Goal: Information Seeking & Learning: Check status

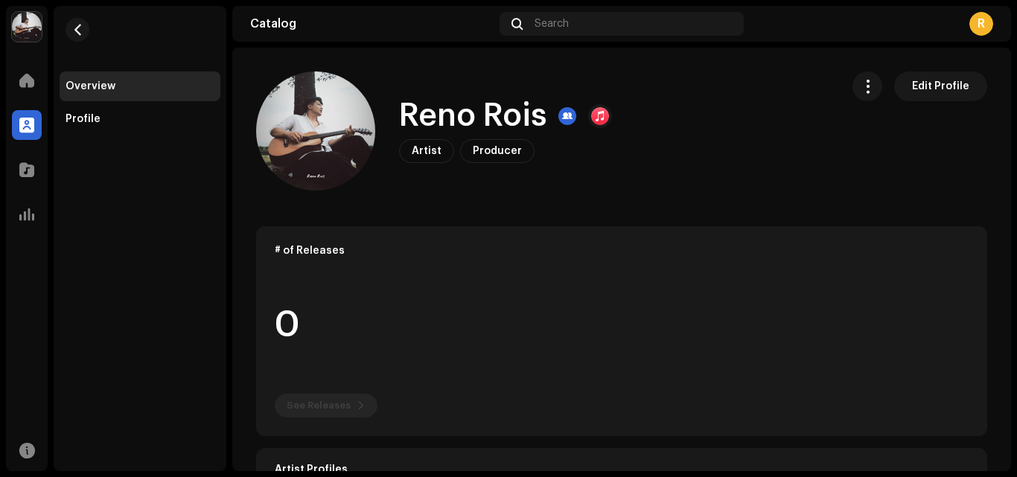
click at [340, 401] on re-o-card-data "# of Releases 0 See Releases" at bounding box center [621, 331] width 731 height 210
click at [19, 174] on span at bounding box center [26, 170] width 15 height 12
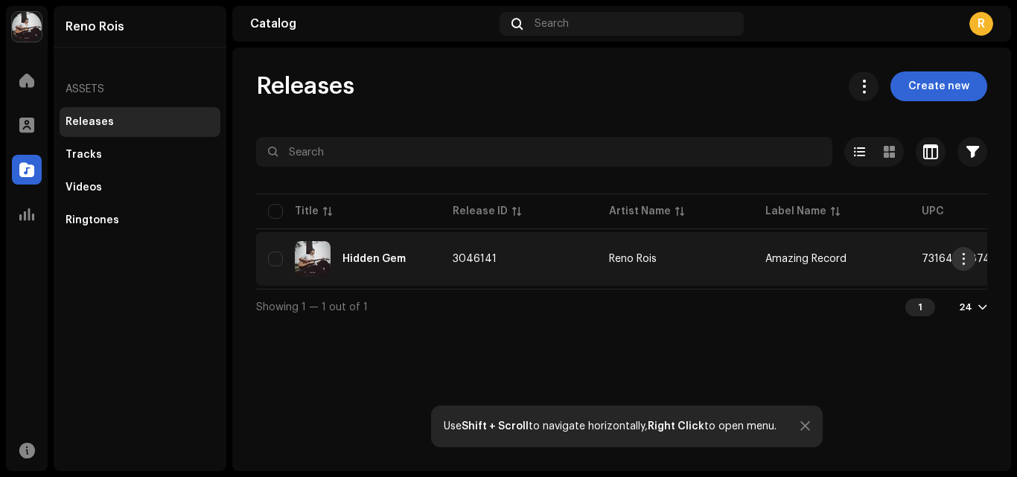
click at [959, 256] on span "button" at bounding box center [963, 259] width 11 height 12
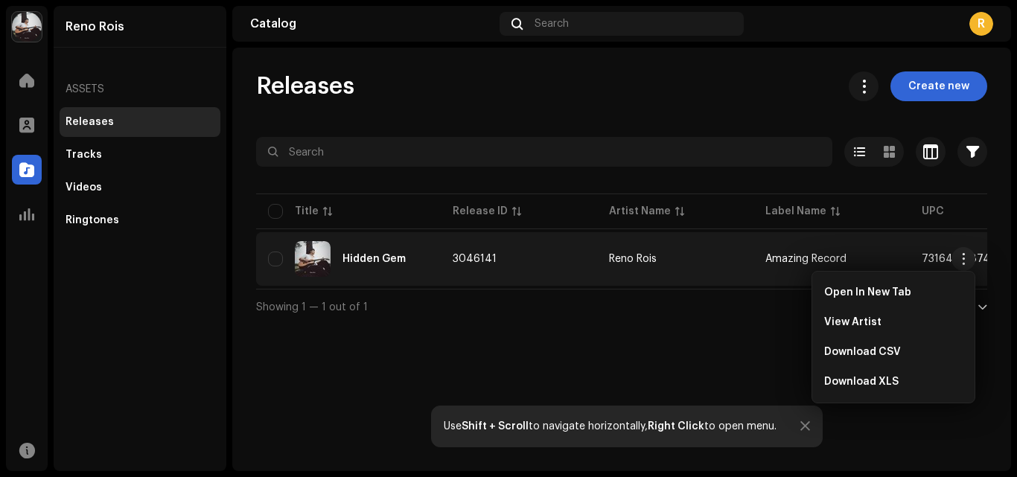
click at [809, 253] on td "Amazing Record" at bounding box center [832, 259] width 156 height 54
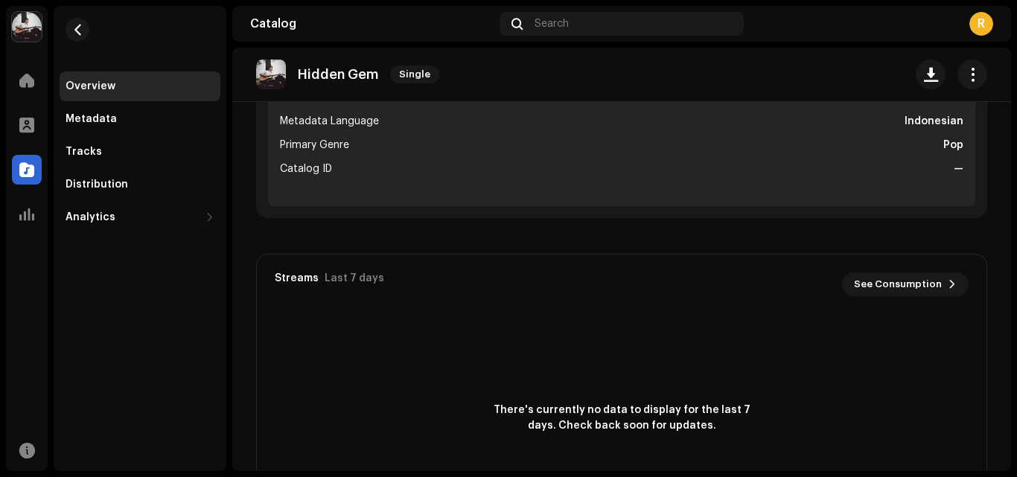
scroll to position [681, 0]
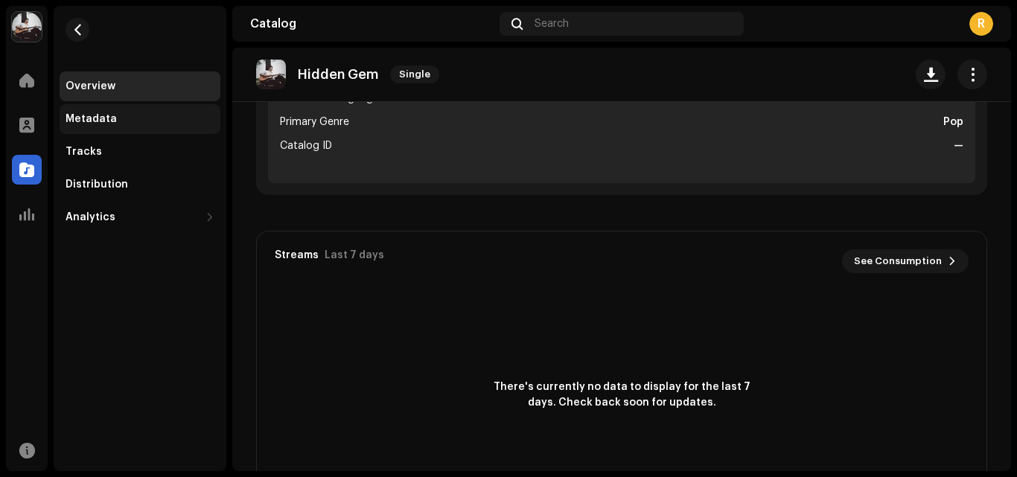
click at [127, 113] on div "Metadata" at bounding box center [140, 119] width 149 height 12
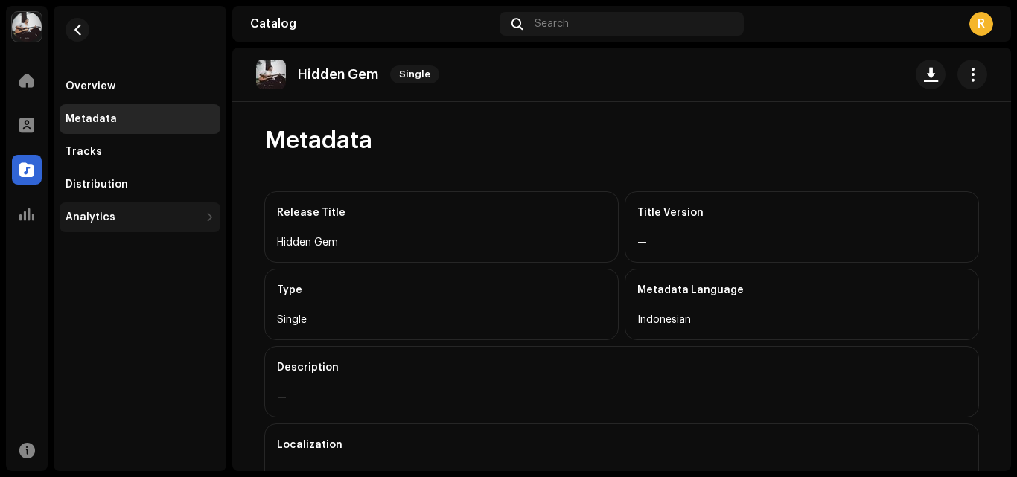
click at [106, 203] on div "Analytics" at bounding box center [140, 218] width 161 height 30
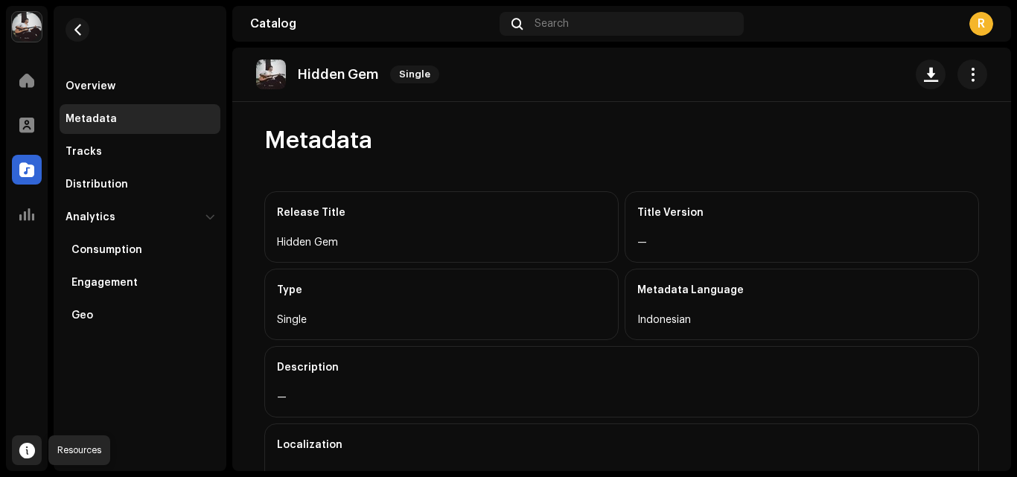
click at [21, 447] on span at bounding box center [27, 451] width 16 height 12
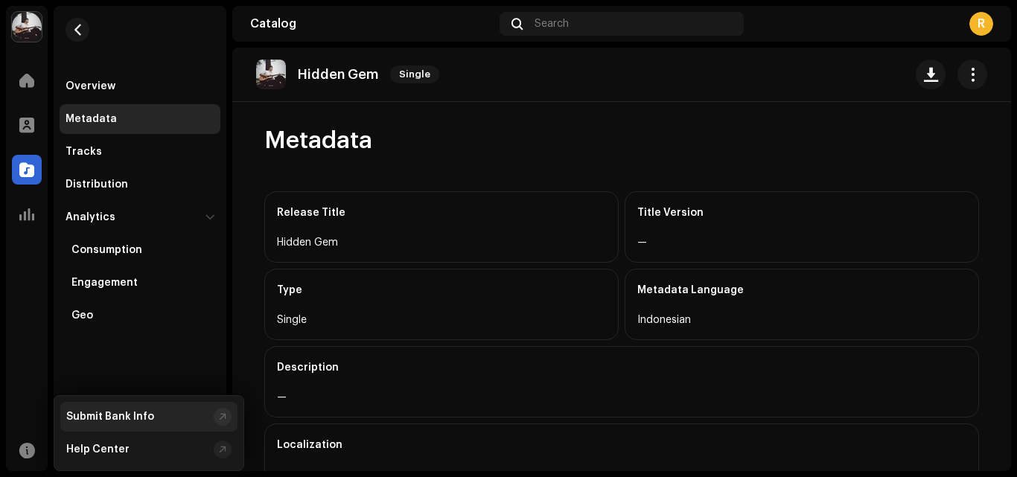
click at [131, 410] on div "Submit Bank Info" at bounding box center [148, 417] width 177 height 30
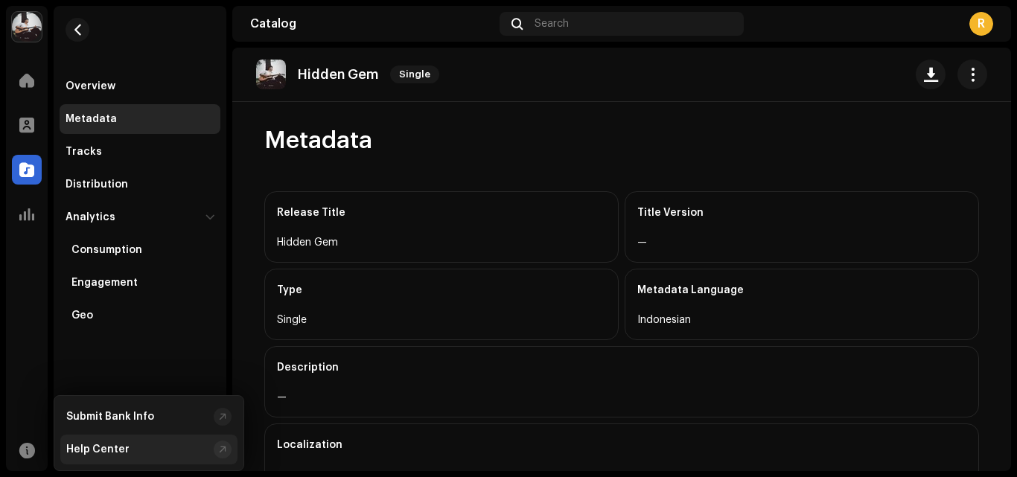
click at [225, 453] on div at bounding box center [222, 450] width 7 height 12
